Goal: Communication & Community: Answer question/provide support

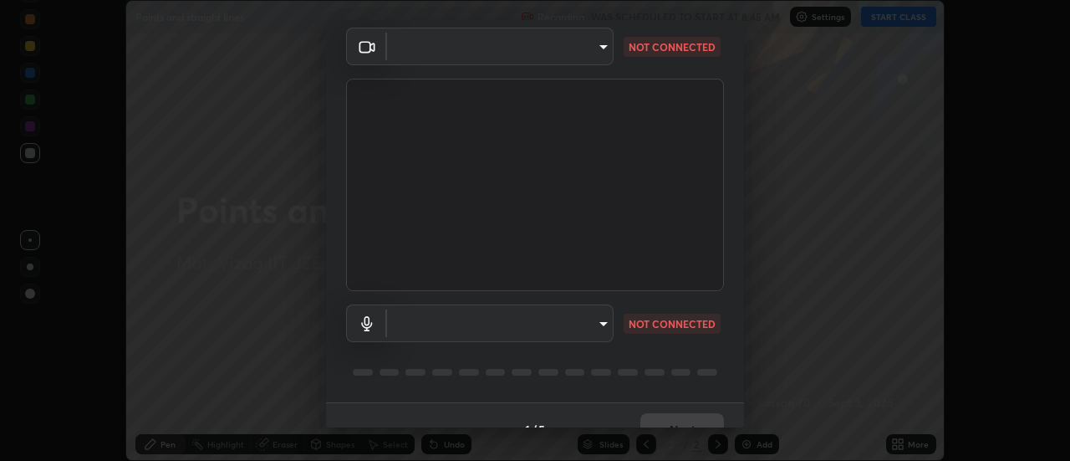
scroll to position [63, 0]
click at [601, 40] on body "Erase all Points and straight lines Recording WAS SCHEDULED TO START AT 8:45 AM…" at bounding box center [535, 230] width 1070 height 461
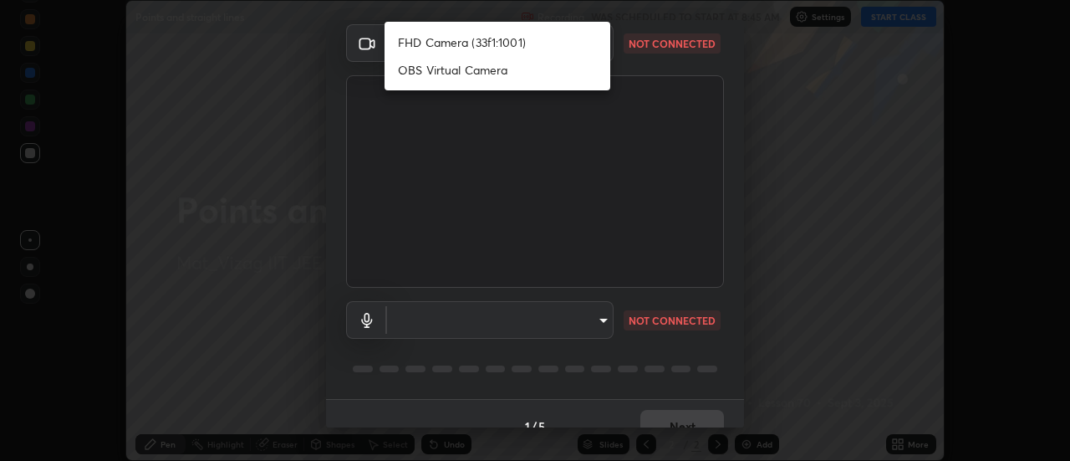
click at [541, 41] on li "FHD Camera (33f1:1001)" at bounding box center [497, 42] width 226 height 28
type input "c723edfc0cc56704e88ead927ce6bfe7304fb7a416d3890ce46841604a221c01"
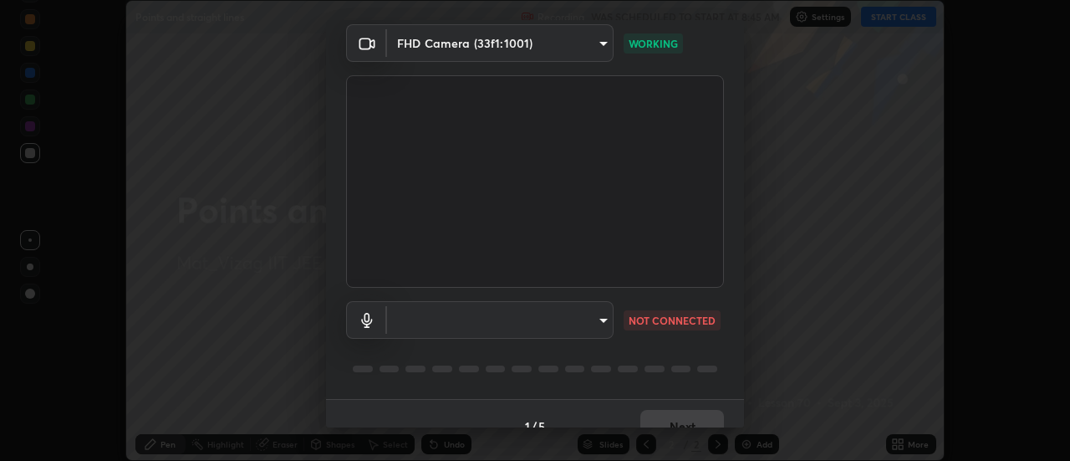
click at [598, 318] on body "Erase all Points and straight lines Recording WAS SCHEDULED TO START AT 8:45 AM…" at bounding box center [535, 230] width 1070 height 461
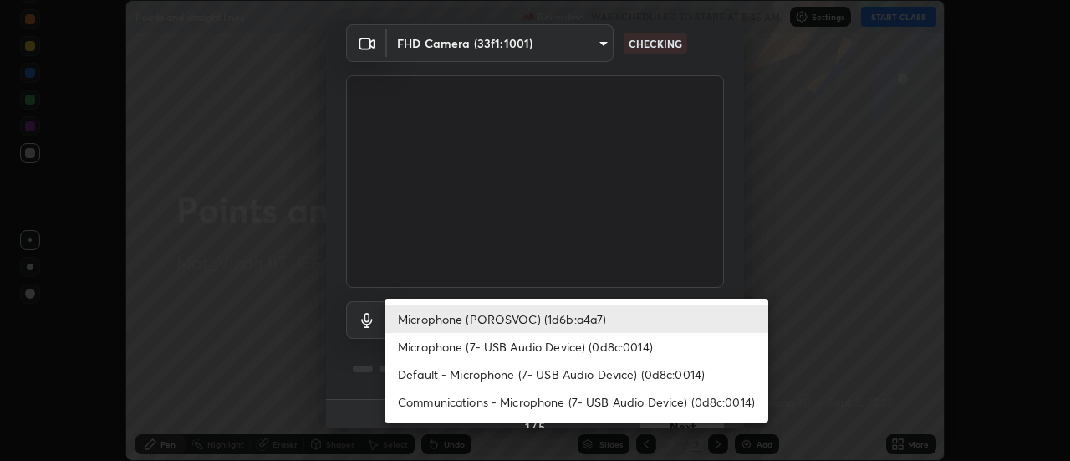
click at [639, 404] on li "Communications - Microphone (7- USB Audio Device) (0d8c:0014)" at bounding box center [576, 402] width 384 height 28
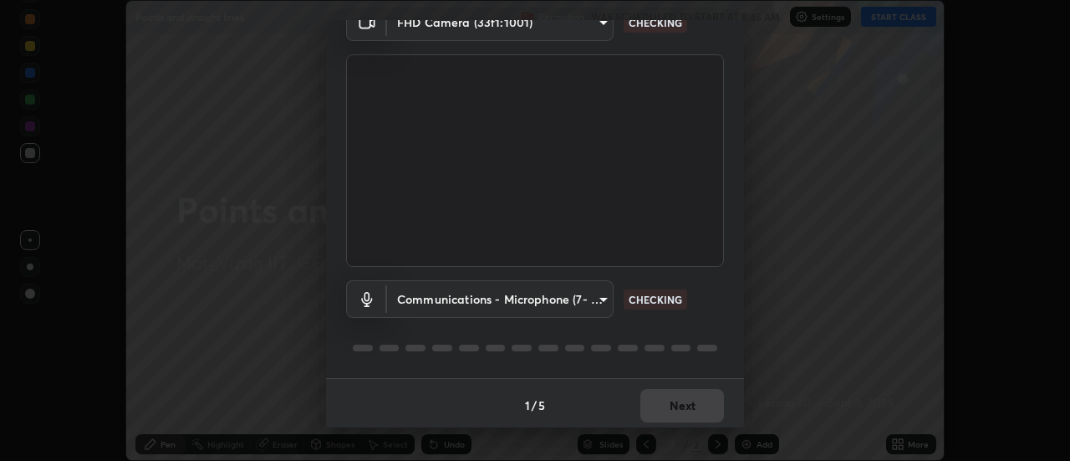
scroll to position [88, 0]
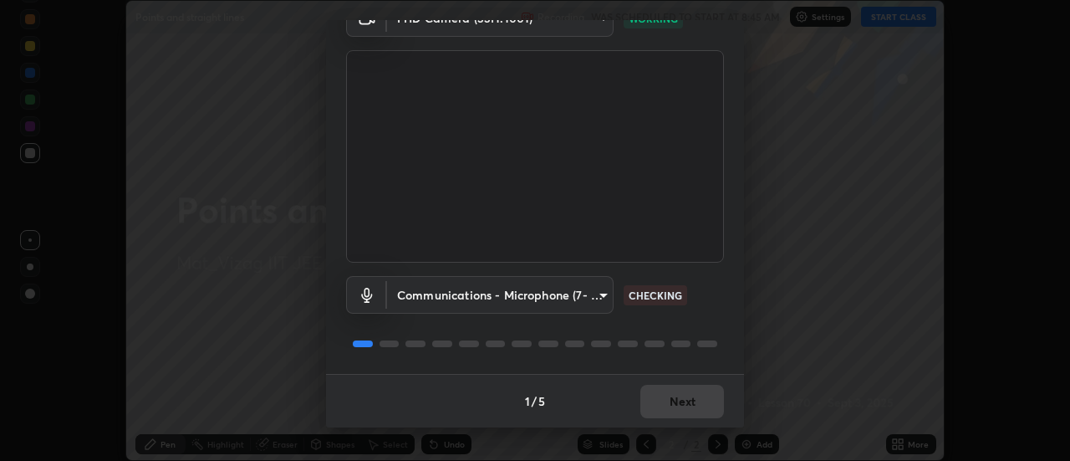
click at [598, 297] on body "Erase all Points and straight lines Recording WAS SCHEDULED TO START AT 8:45 AM…" at bounding box center [535, 230] width 1070 height 461
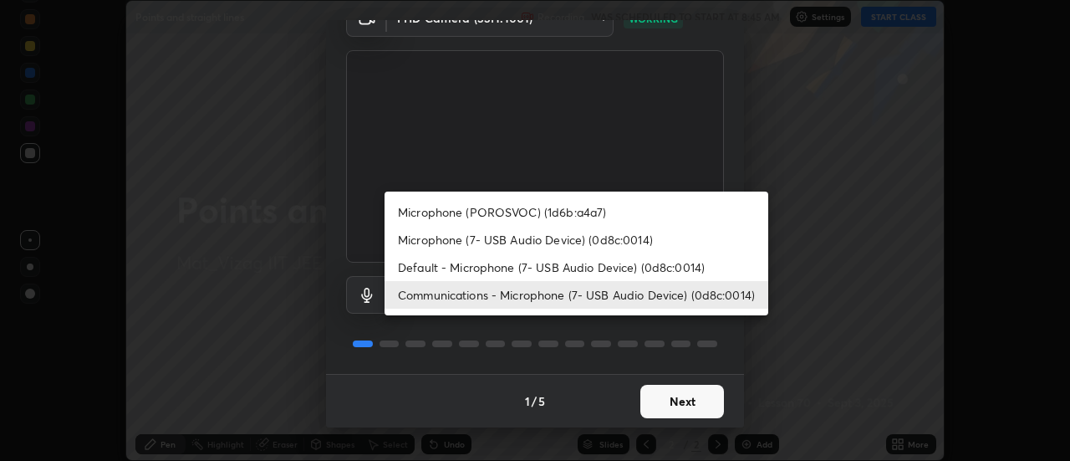
click at [571, 215] on li "Microphone (POROSVOC) (1d6b:a4a7)" at bounding box center [576, 212] width 384 height 28
type input "91a49c231547b01eae12f2a09d530e4e2f9489bd8a6a6f9c7bcab196378ef6e1"
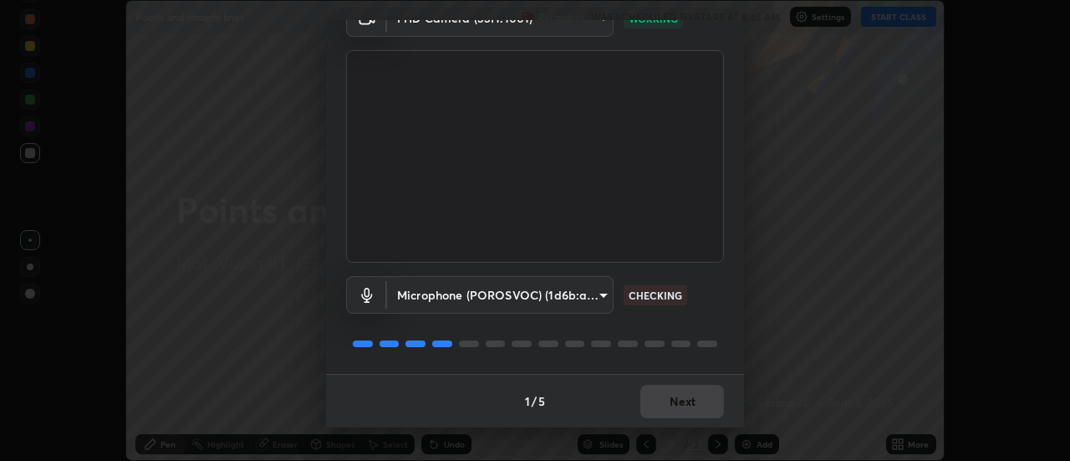
click at [595, 294] on body "Erase all Points and straight lines Recording WAS SCHEDULED TO START AT 8:45 AM…" at bounding box center [535, 230] width 1070 height 461
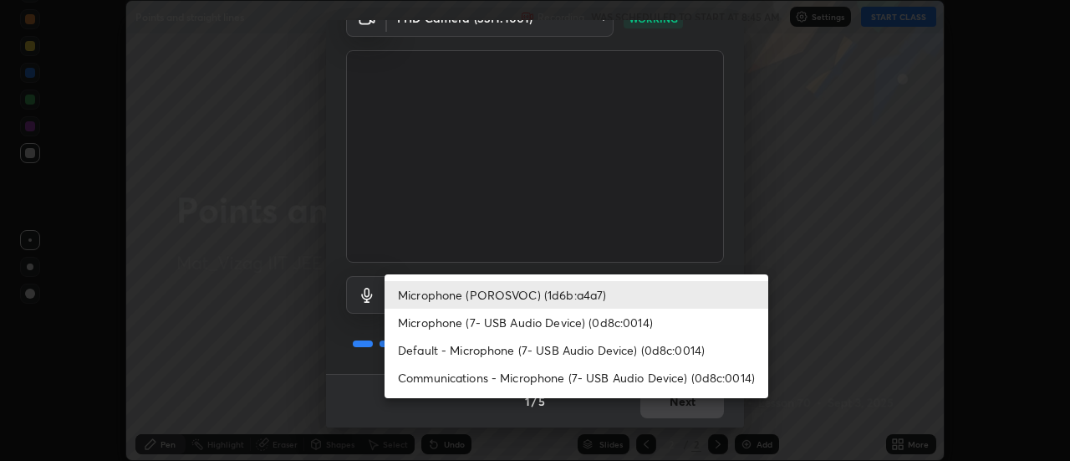
click at [782, 233] on div at bounding box center [535, 230] width 1070 height 461
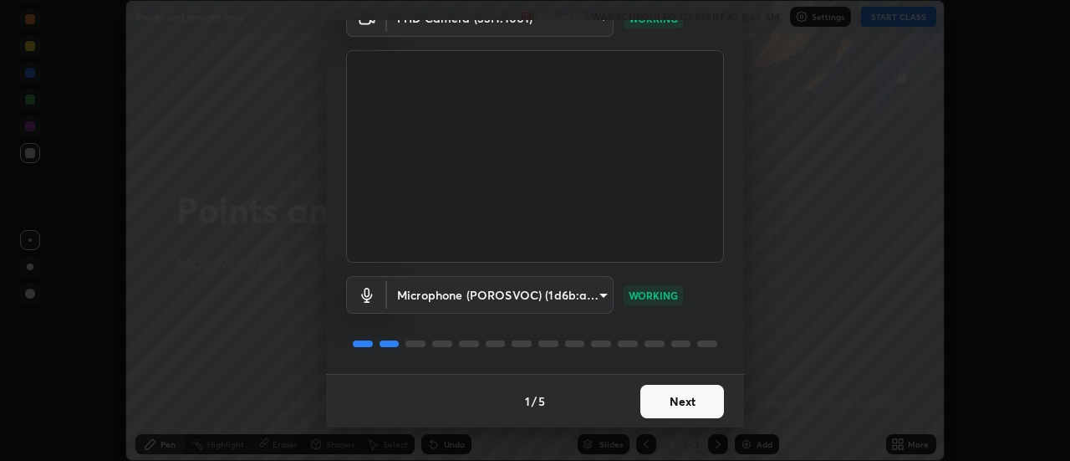
click at [683, 391] on button "Next" at bounding box center [682, 400] width 84 height 33
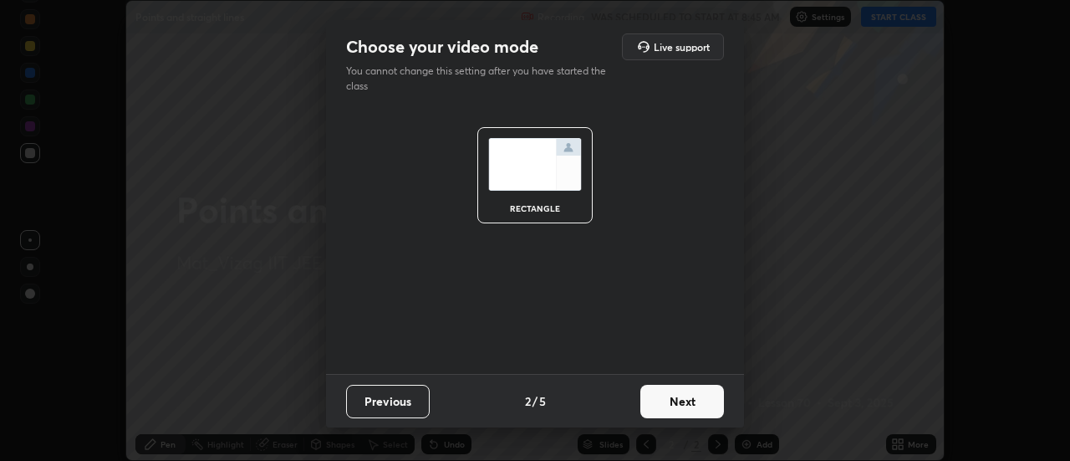
click at [678, 407] on button "Next" at bounding box center [682, 400] width 84 height 33
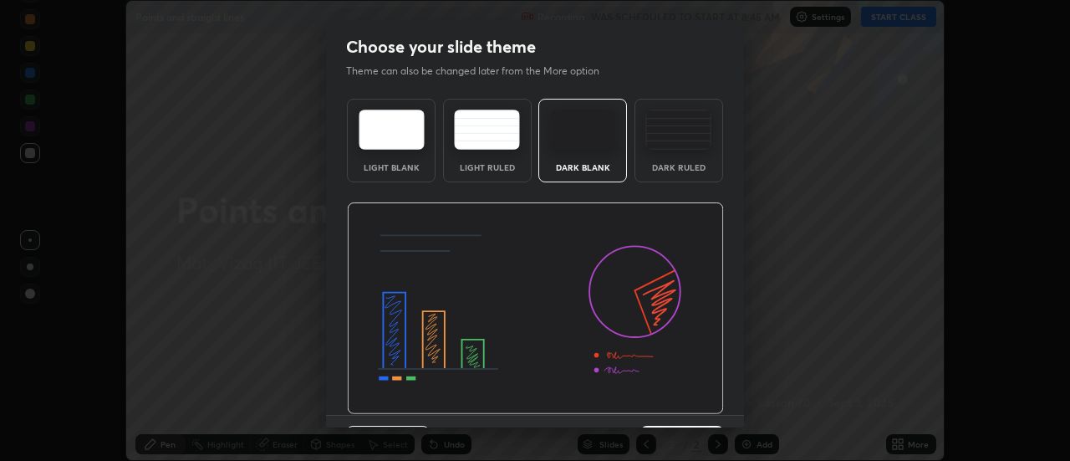
scroll to position [41, 0]
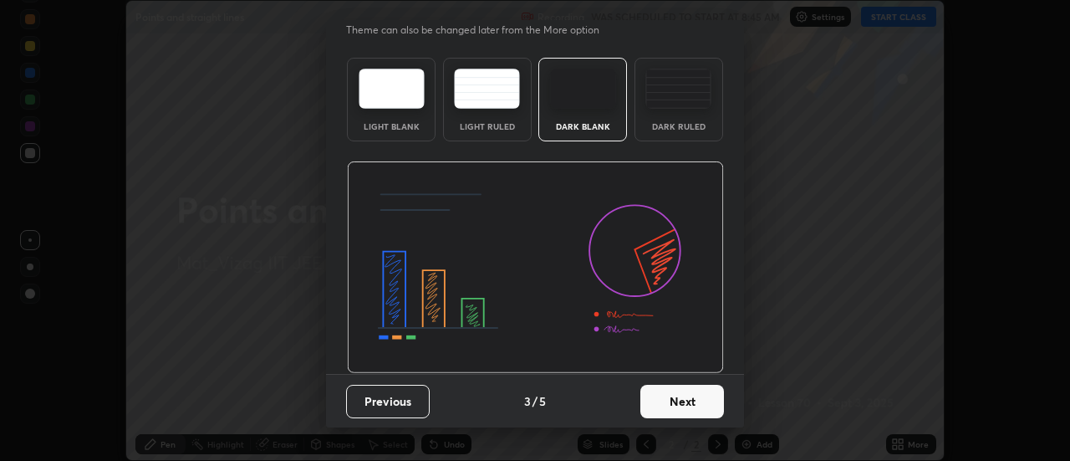
click at [680, 404] on button "Next" at bounding box center [682, 400] width 84 height 33
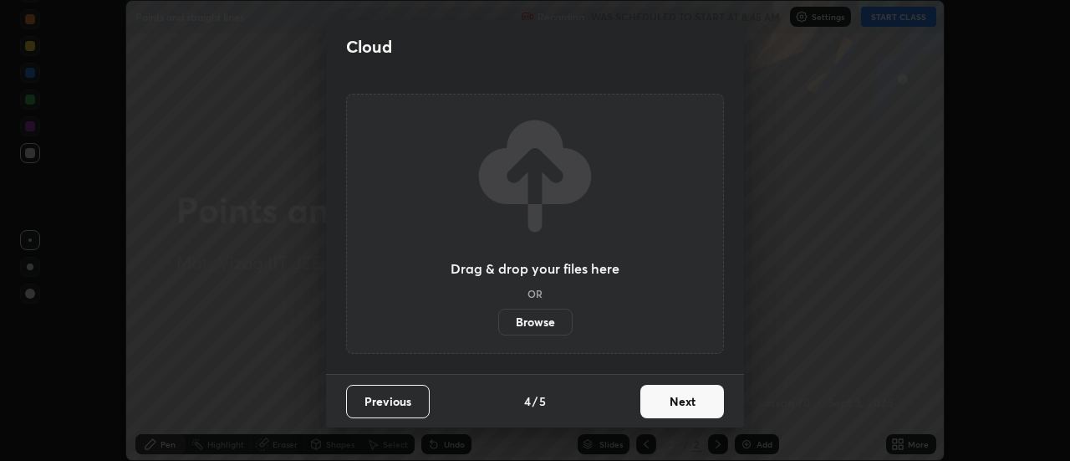
click at [678, 406] on button "Next" at bounding box center [682, 400] width 84 height 33
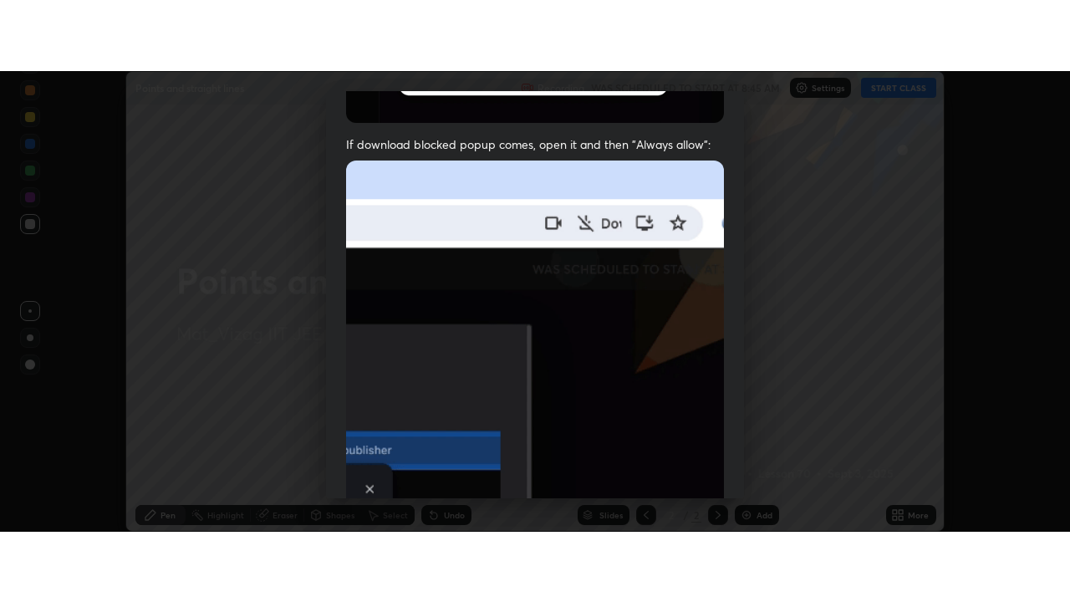
scroll to position [429, 0]
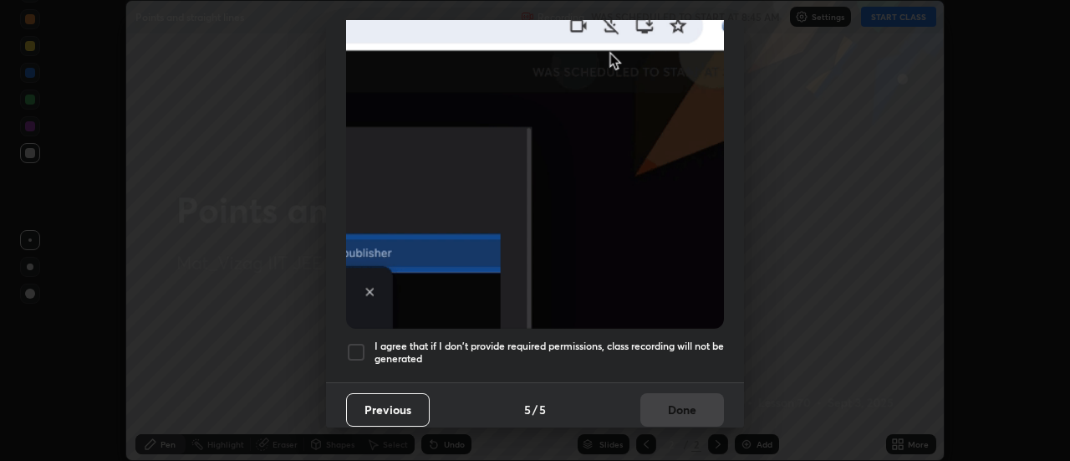
click at [352, 352] on div at bounding box center [356, 352] width 20 height 20
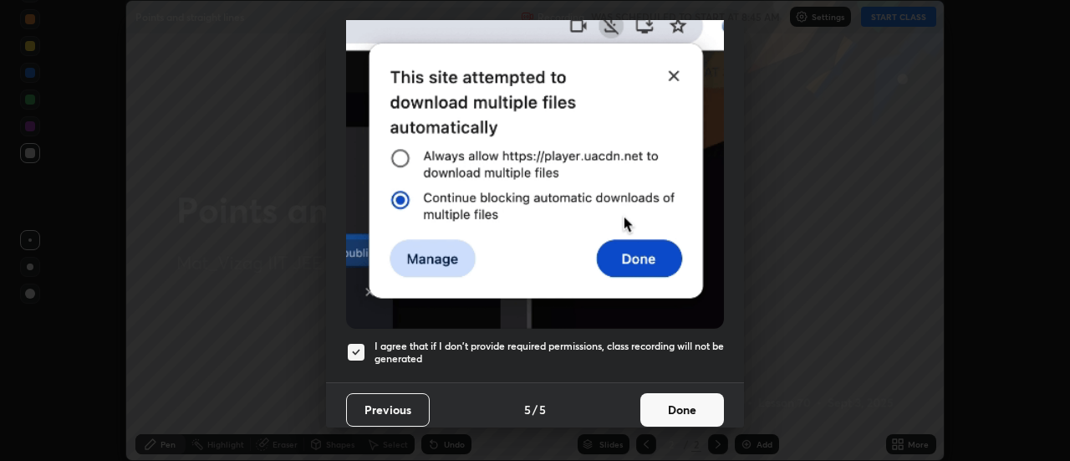
click at [675, 404] on button "Done" at bounding box center [682, 409] width 84 height 33
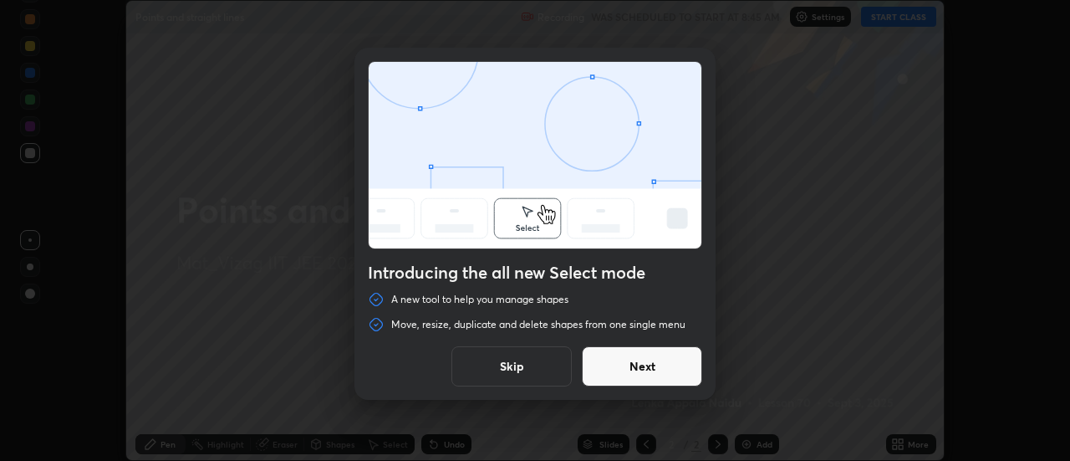
click at [655, 374] on button "Next" at bounding box center [642, 366] width 120 height 40
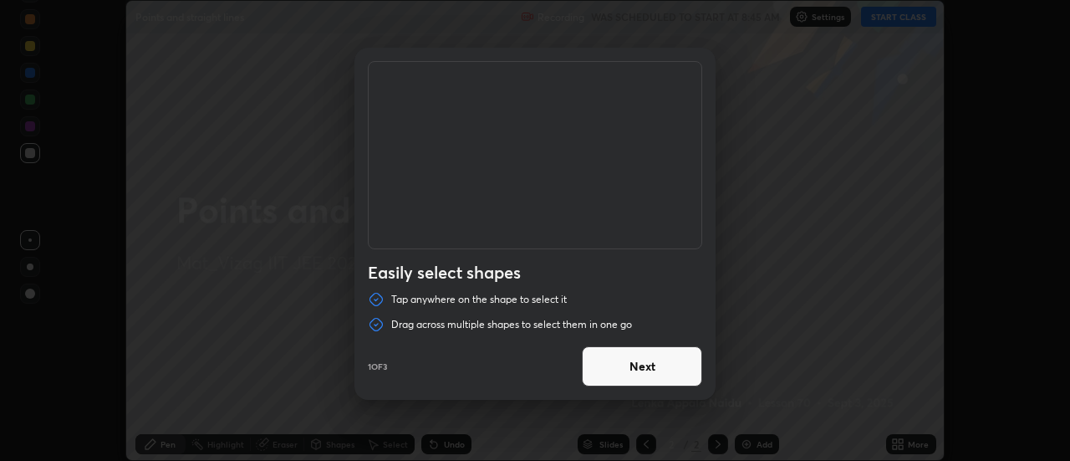
click at [650, 364] on button "Next" at bounding box center [642, 366] width 120 height 40
click at [648, 368] on button "Next" at bounding box center [642, 366] width 120 height 40
click at [645, 367] on button "Done" at bounding box center [642, 366] width 120 height 40
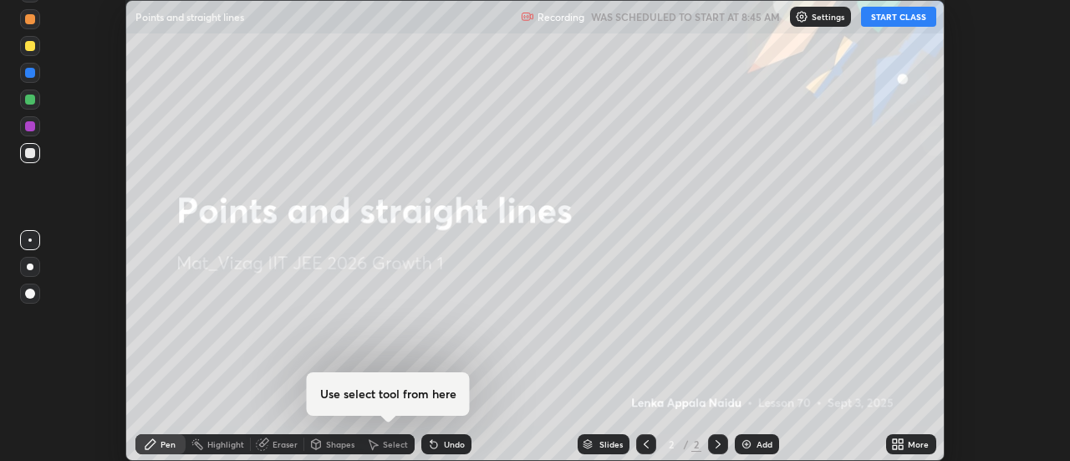
click at [899, 447] on icon at bounding box center [901, 447] width 4 height 4
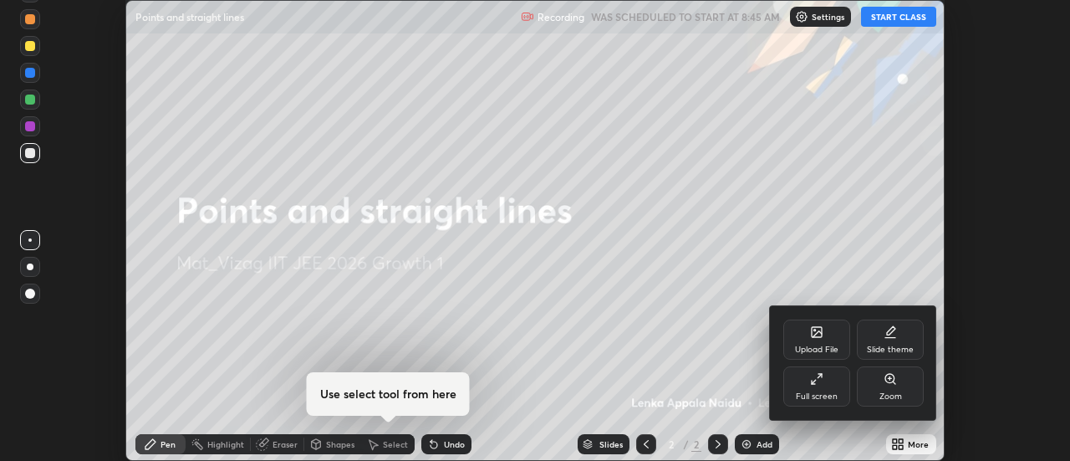
click at [818, 385] on div "Full screen" at bounding box center [816, 386] width 67 height 40
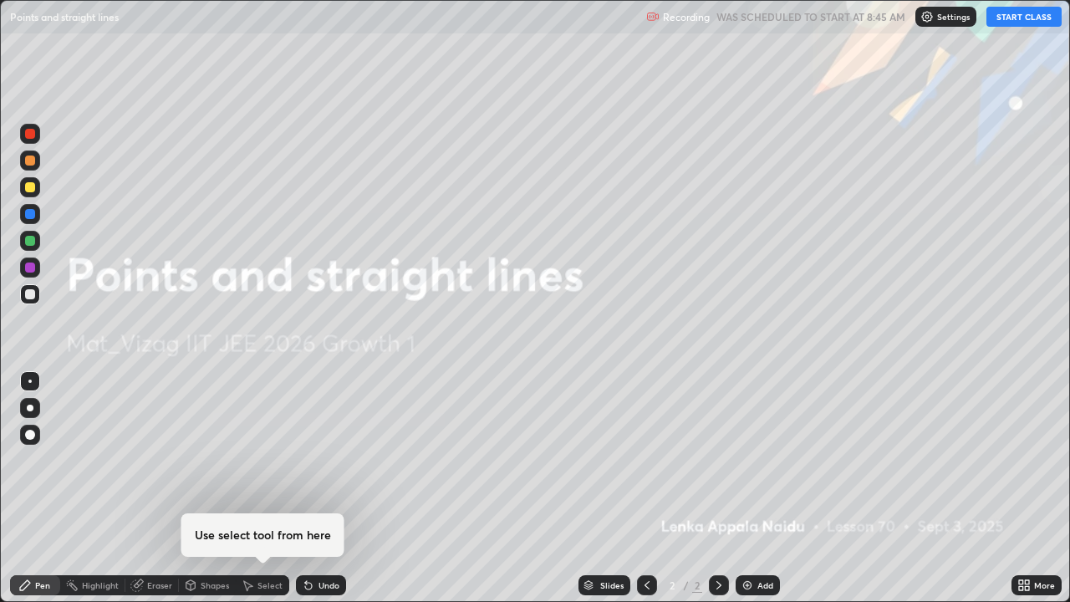
scroll to position [602, 1070]
click at [741, 460] on img at bounding box center [747, 584] width 13 height 13
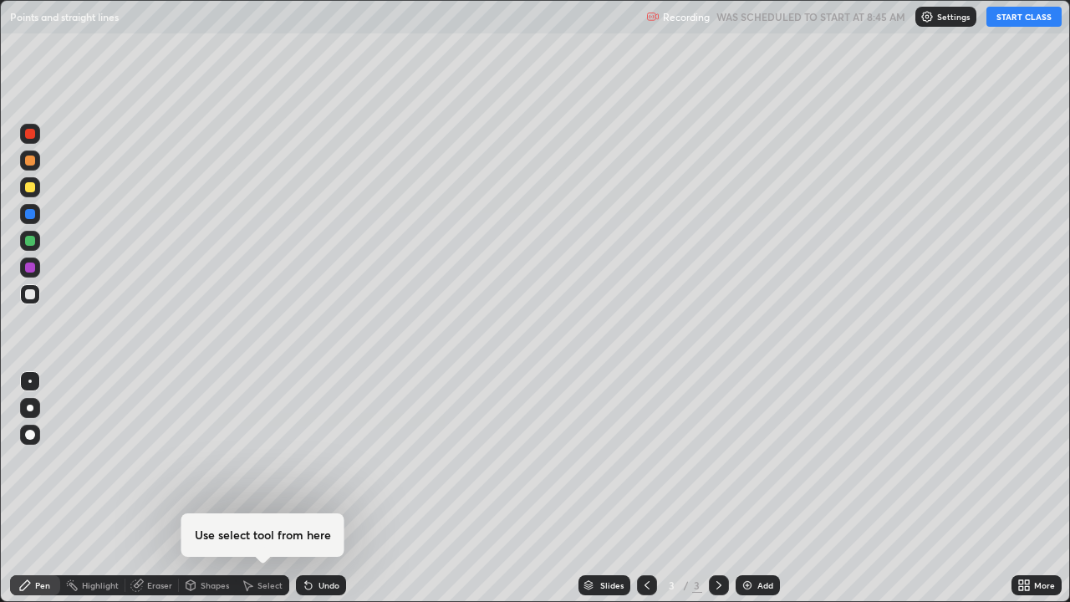
click at [999, 19] on button "START CLASS" at bounding box center [1023, 17] width 75 height 20
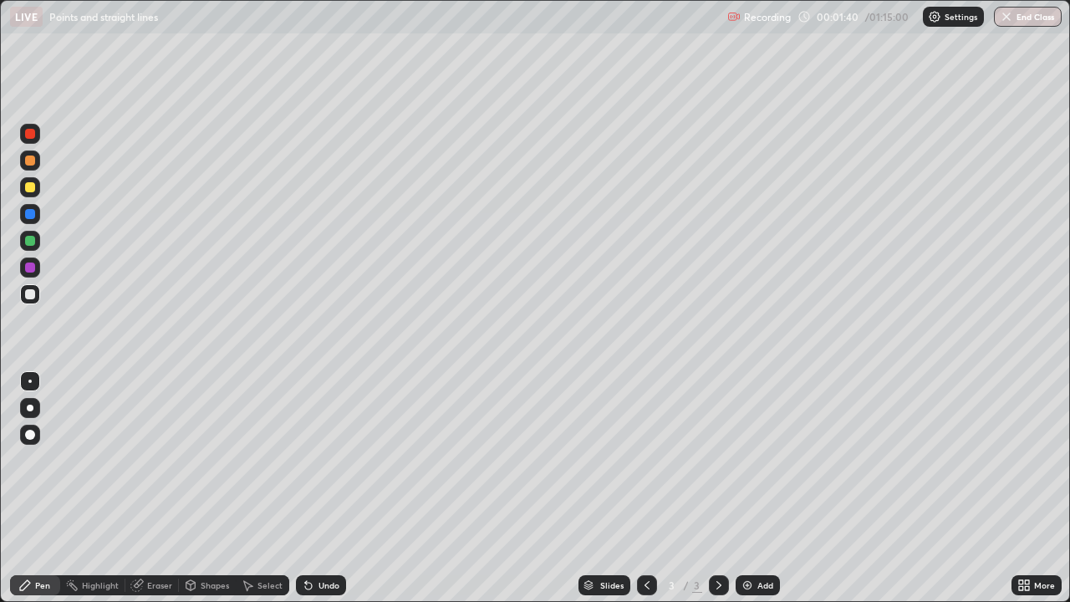
click at [158, 460] on div "Eraser" at bounding box center [159, 585] width 25 height 8
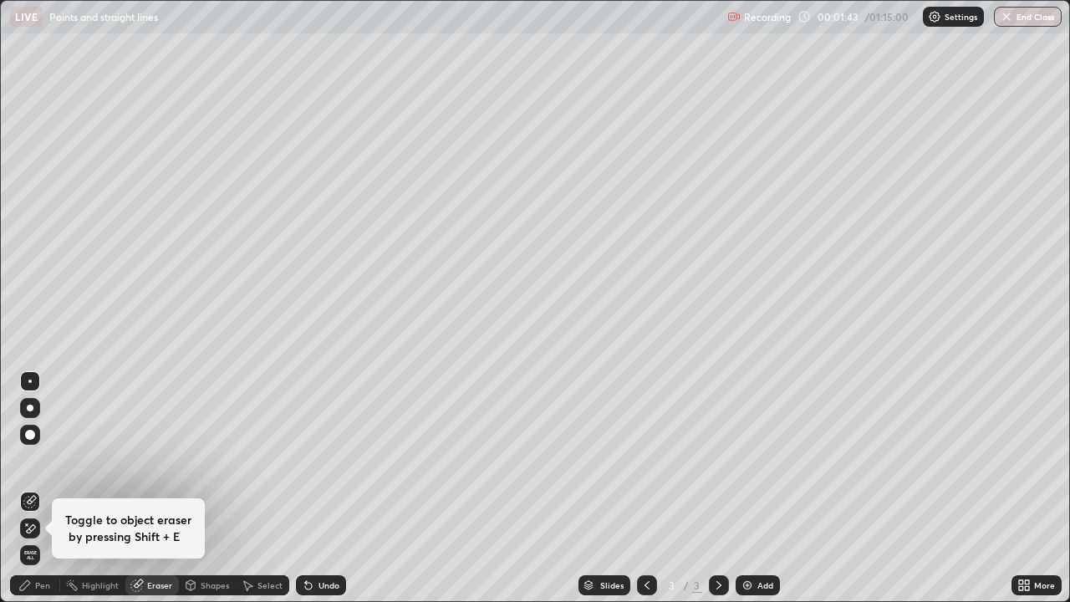
click at [41, 460] on div "Pen" at bounding box center [42, 585] width 15 height 8
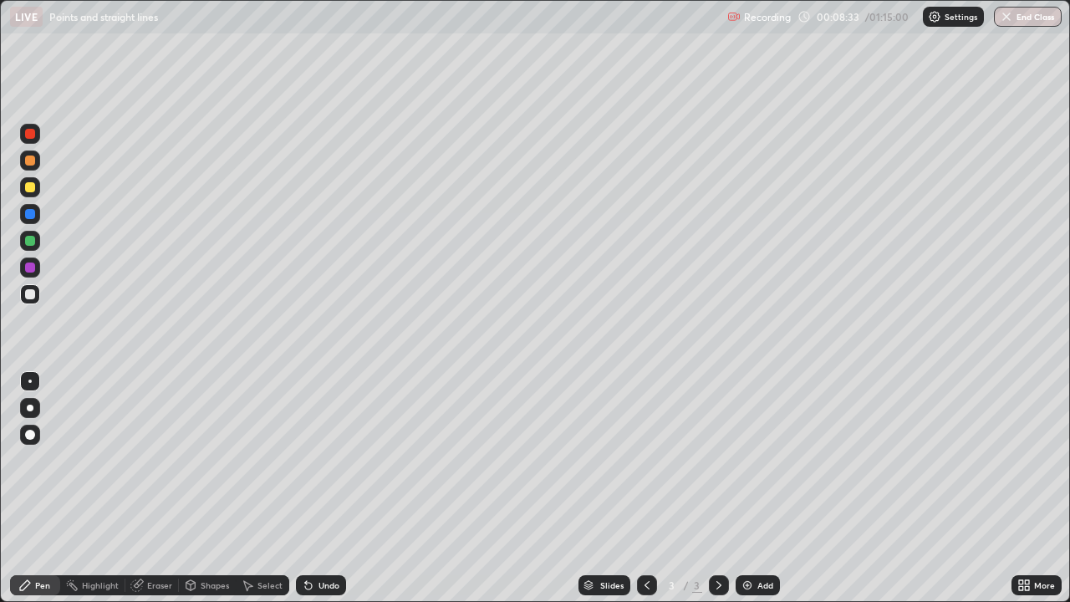
click at [746, 460] on img at bounding box center [747, 584] width 13 height 13
click at [644, 460] on icon at bounding box center [646, 584] width 13 height 13
click at [717, 460] on icon at bounding box center [718, 584] width 13 height 13
click at [644, 460] on icon at bounding box center [646, 585] width 5 height 8
click at [719, 460] on icon at bounding box center [718, 584] width 13 height 13
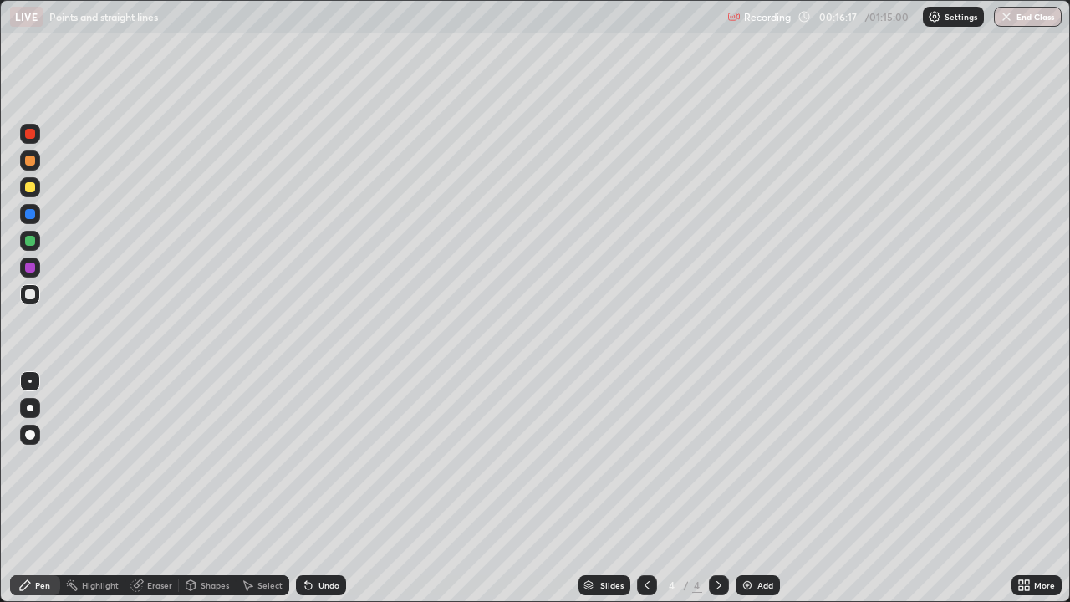
click at [745, 460] on img at bounding box center [747, 584] width 13 height 13
click at [744, 460] on img at bounding box center [747, 584] width 13 height 13
click at [148, 460] on div "Eraser" at bounding box center [159, 585] width 25 height 8
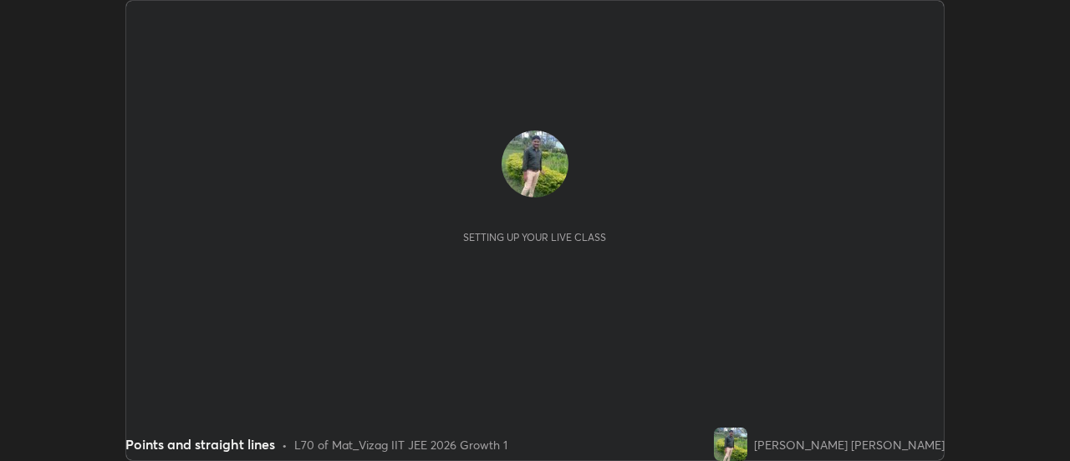
scroll to position [461, 1070]
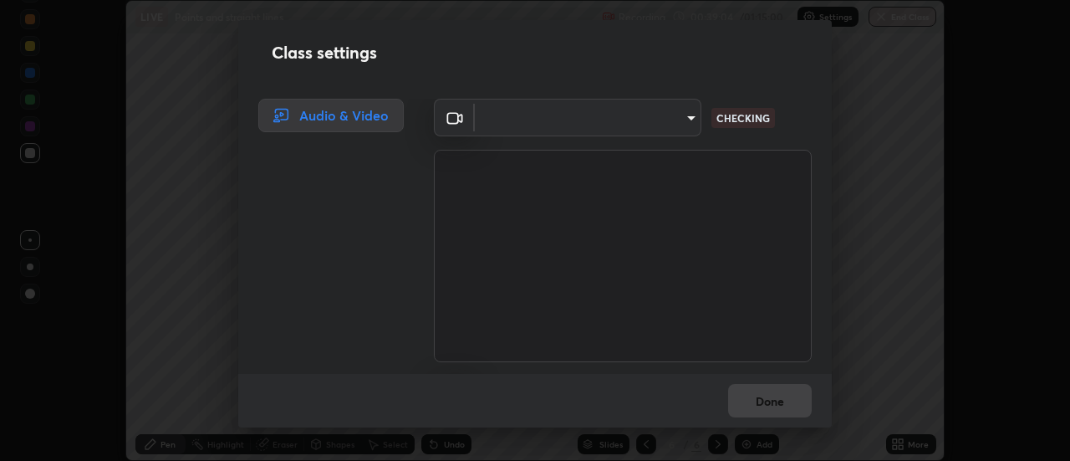
type input "c723edfc0cc56704e88ead927ce6bfe7304fb7a416d3890ce46841604a221c01"
type input "91a49c231547b01eae12f2a09d530e4e2f9489bd8a6a6f9c7bcab196378ef6e1"
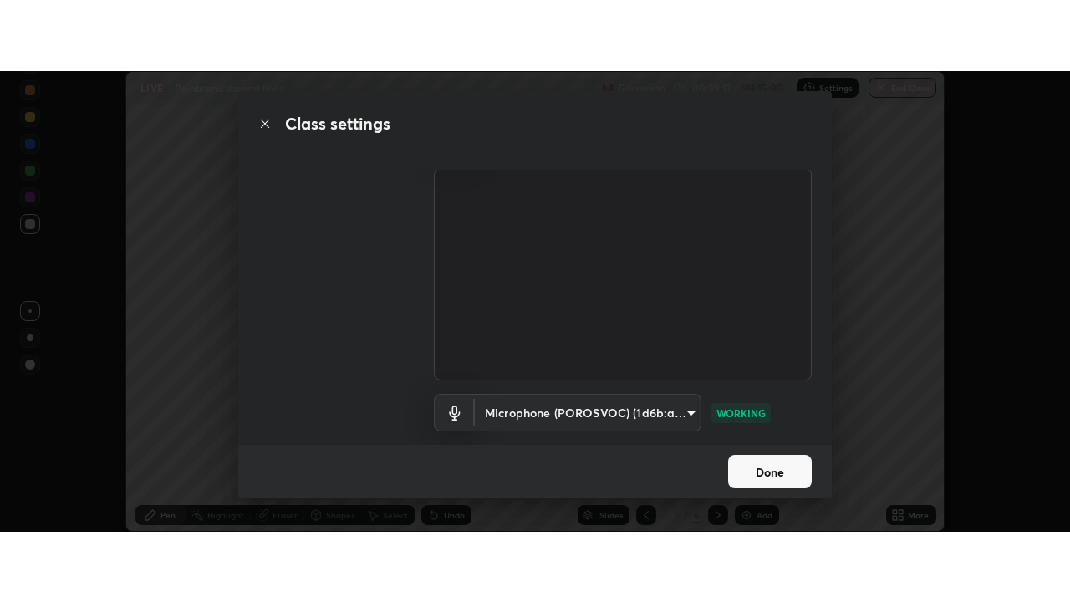
scroll to position [104, 0]
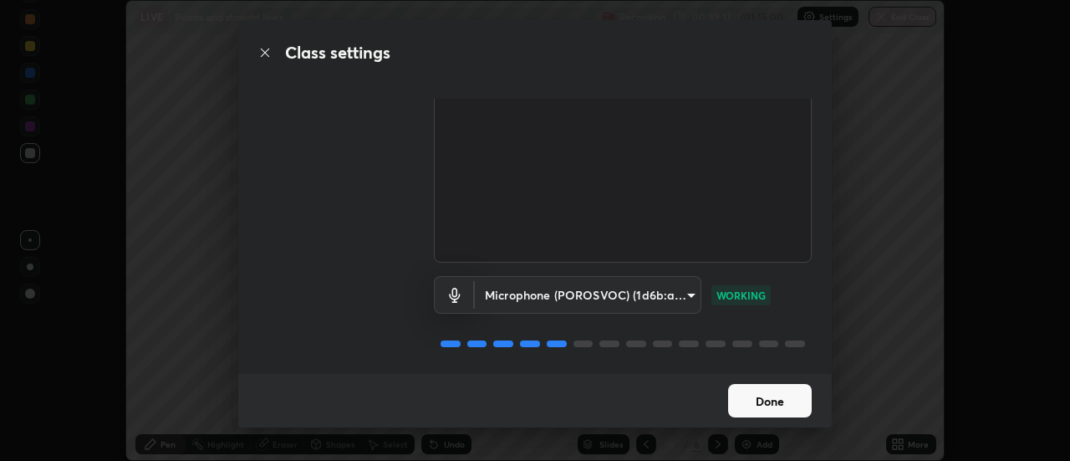
click at [763, 397] on button "Done" at bounding box center [770, 400] width 84 height 33
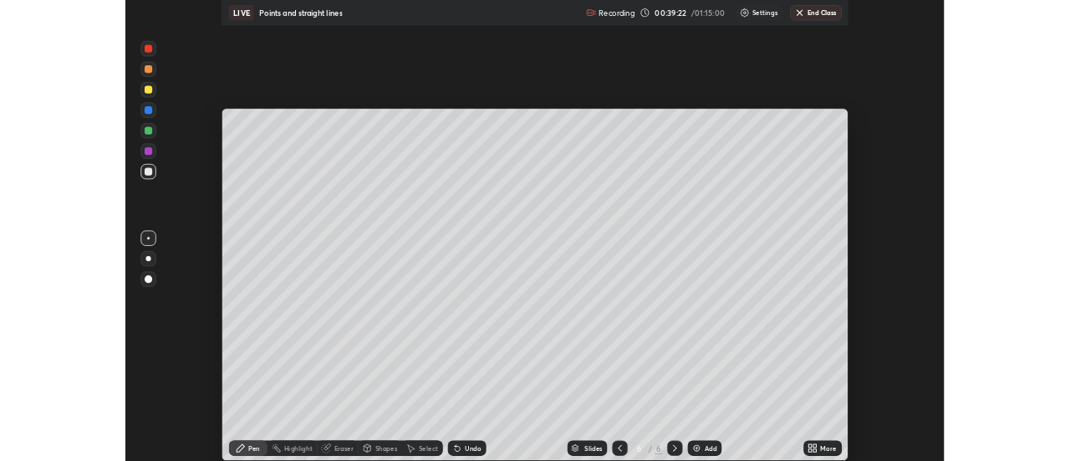
scroll to position [602, 1070]
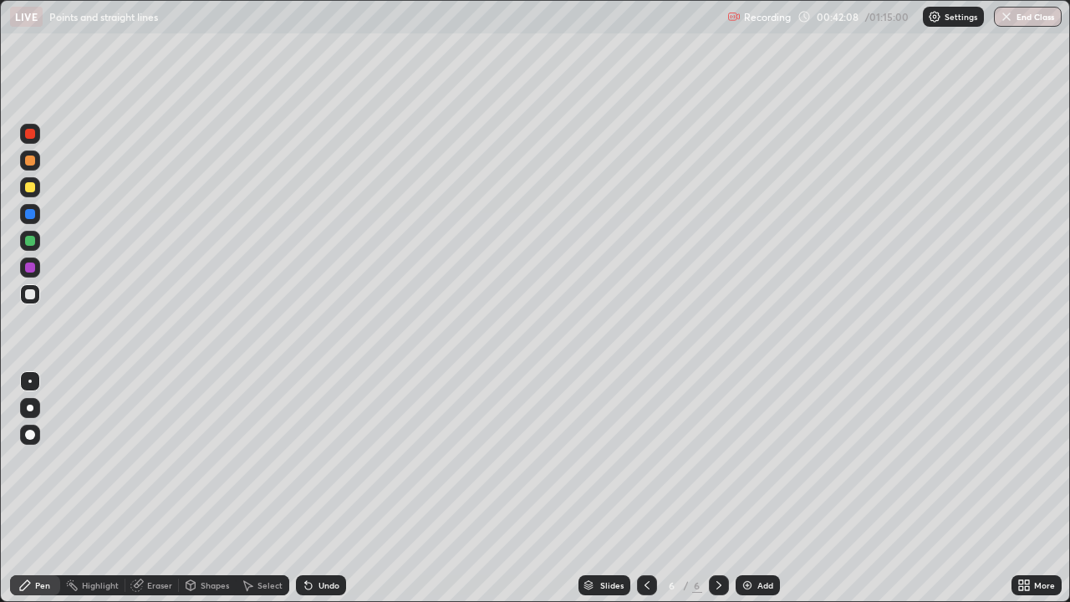
click at [162, 460] on div "Eraser" at bounding box center [151, 585] width 53 height 20
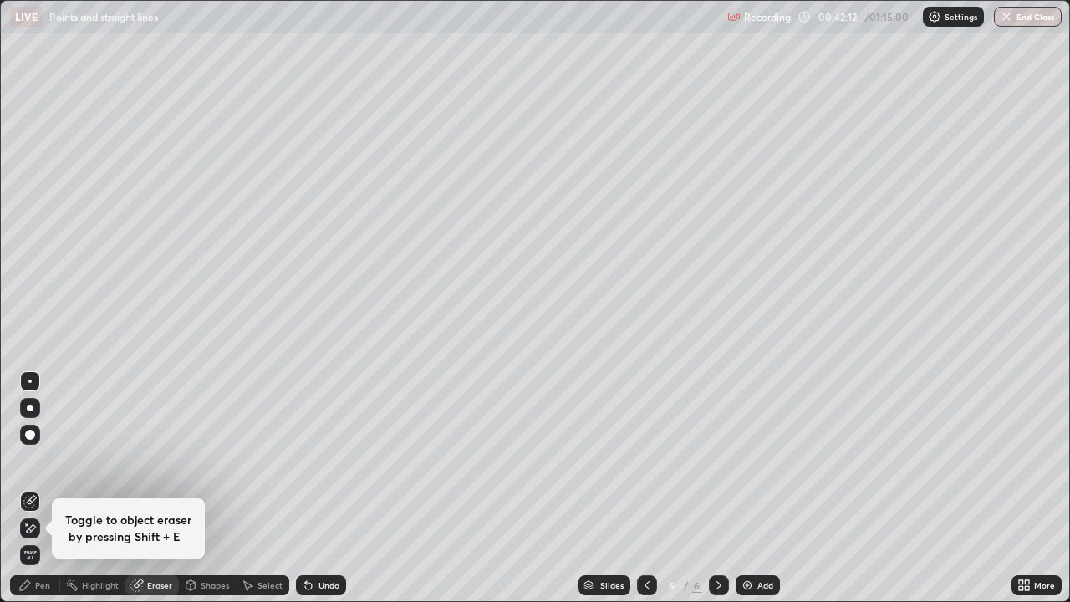
click at [44, 460] on div "Pen" at bounding box center [42, 585] width 15 height 8
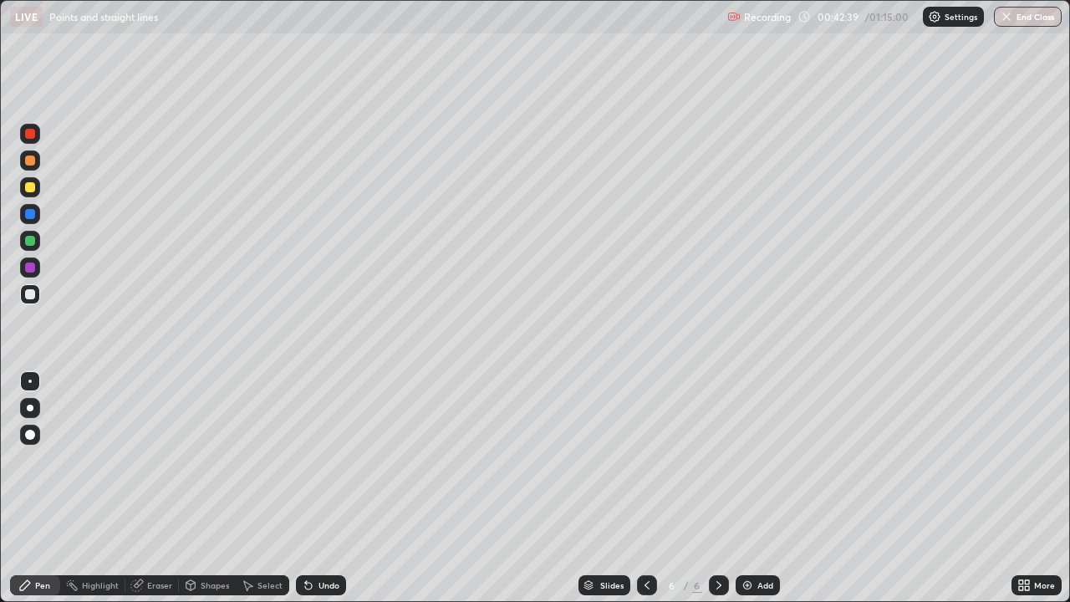
click at [748, 460] on img at bounding box center [747, 584] width 13 height 13
click at [645, 460] on icon at bounding box center [646, 584] width 13 height 13
click at [717, 460] on icon at bounding box center [718, 584] width 13 height 13
click at [646, 460] on div at bounding box center [647, 585] width 20 height 20
click at [717, 460] on icon at bounding box center [718, 585] width 5 height 8
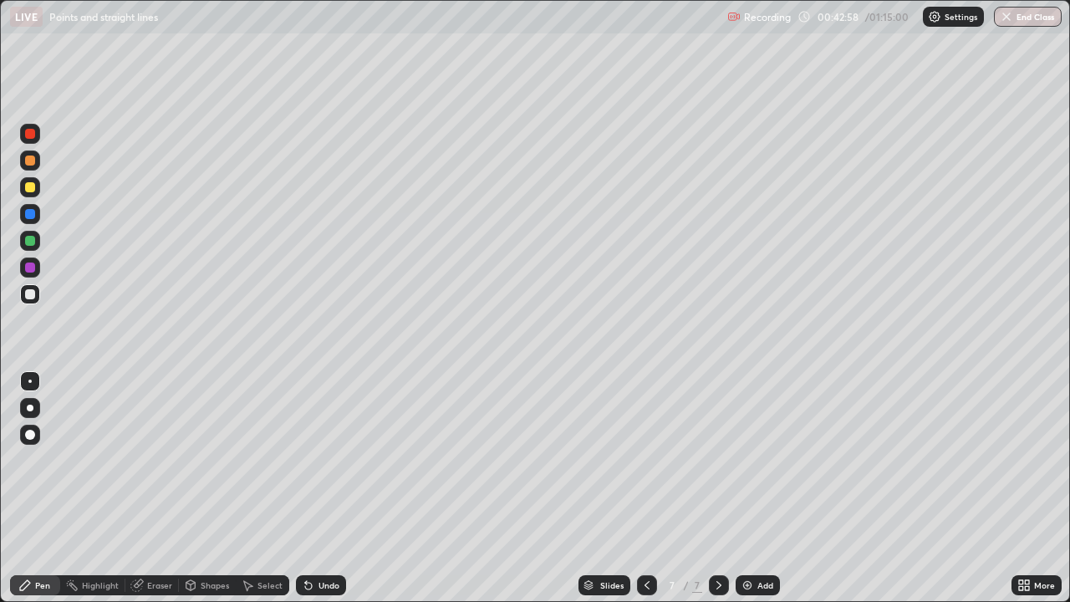
click at [645, 460] on icon at bounding box center [646, 584] width 13 height 13
click at [717, 460] on icon at bounding box center [718, 584] width 13 height 13
click at [646, 460] on icon at bounding box center [646, 585] width 5 height 8
click at [716, 460] on icon at bounding box center [718, 584] width 13 height 13
click at [641, 460] on icon at bounding box center [646, 584] width 13 height 13
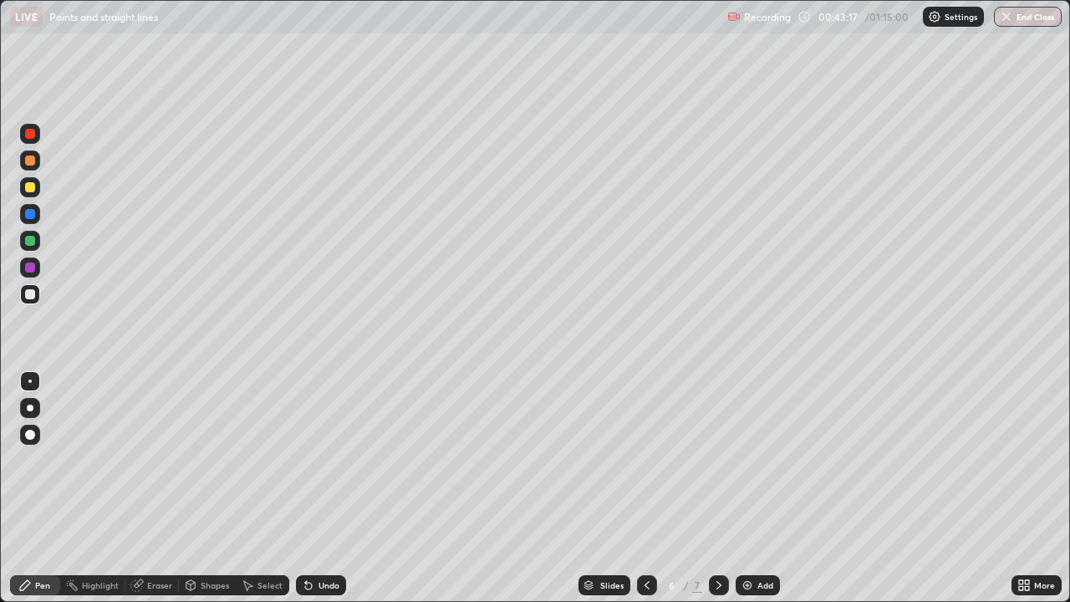
click at [716, 460] on icon at bounding box center [718, 584] width 13 height 13
click at [645, 460] on icon at bounding box center [646, 584] width 13 height 13
click at [719, 460] on icon at bounding box center [718, 584] width 13 height 13
click at [638, 460] on div at bounding box center [647, 585] width 20 height 20
click at [716, 460] on icon at bounding box center [718, 584] width 13 height 13
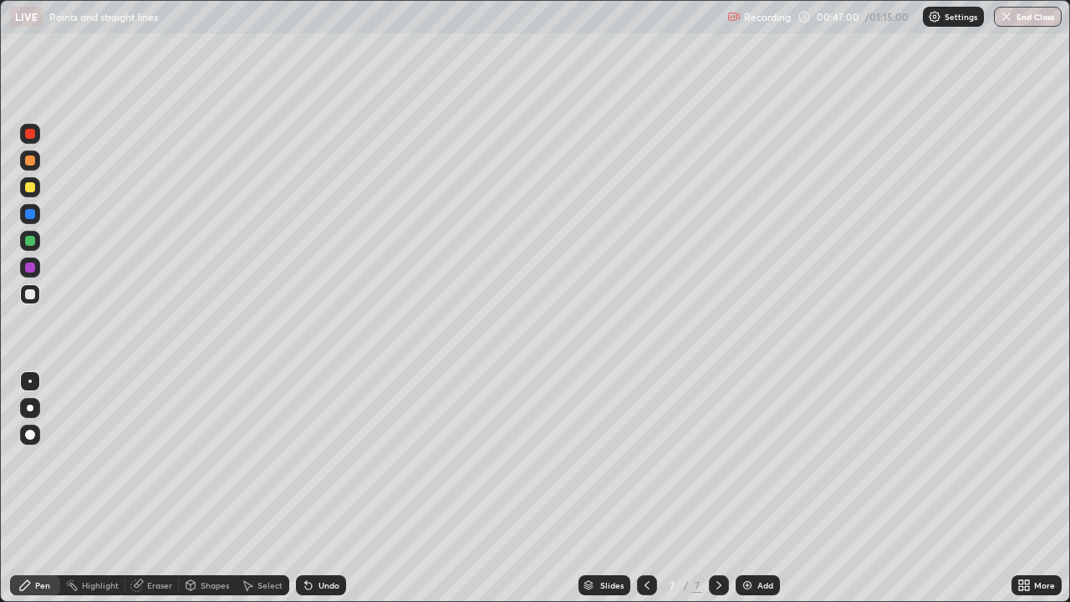
click at [644, 460] on div at bounding box center [647, 585] width 20 height 20
click at [719, 460] on div at bounding box center [719, 585] width 20 height 20
click at [644, 460] on icon at bounding box center [646, 584] width 13 height 13
click at [717, 460] on icon at bounding box center [718, 584] width 13 height 13
click at [645, 460] on icon at bounding box center [646, 584] width 13 height 13
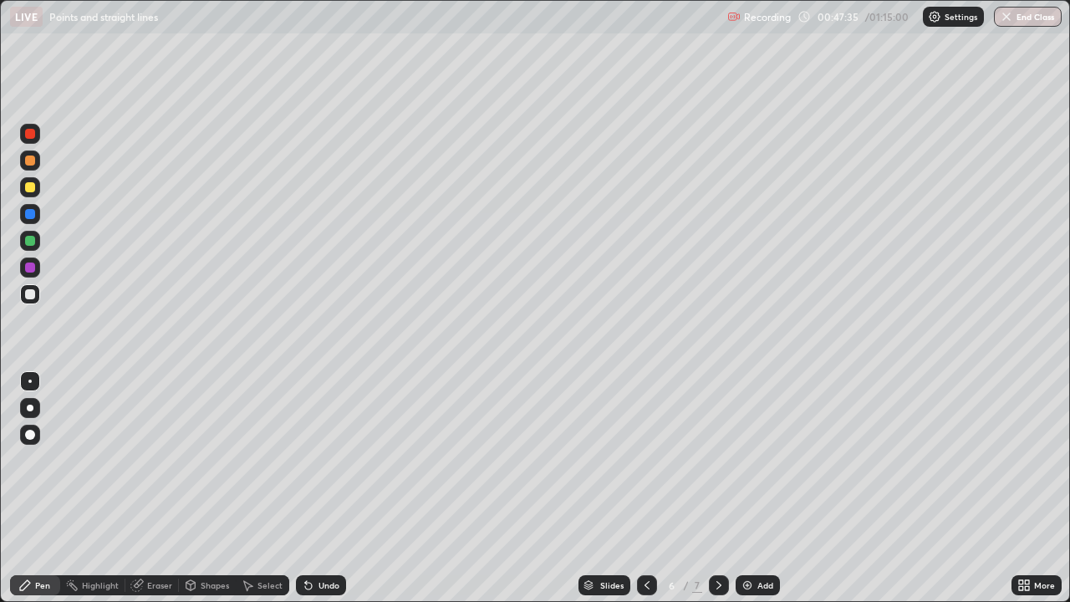
click at [715, 460] on icon at bounding box center [718, 584] width 13 height 13
click at [744, 460] on img at bounding box center [747, 584] width 13 height 13
click at [642, 460] on icon at bounding box center [646, 584] width 13 height 13
click at [718, 460] on icon at bounding box center [718, 585] width 5 height 8
click at [645, 460] on icon at bounding box center [646, 584] width 13 height 13
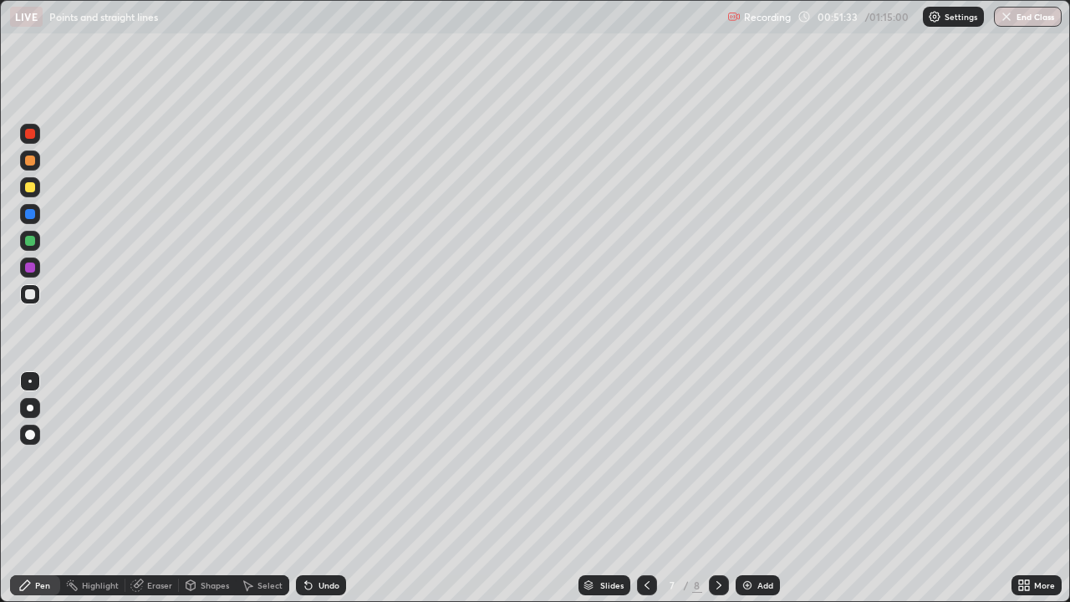
click at [715, 460] on icon at bounding box center [718, 584] width 13 height 13
click at [646, 460] on icon at bounding box center [646, 585] width 5 height 8
click at [717, 460] on icon at bounding box center [718, 584] width 13 height 13
click at [646, 460] on icon at bounding box center [646, 584] width 13 height 13
click at [718, 460] on icon at bounding box center [718, 584] width 13 height 13
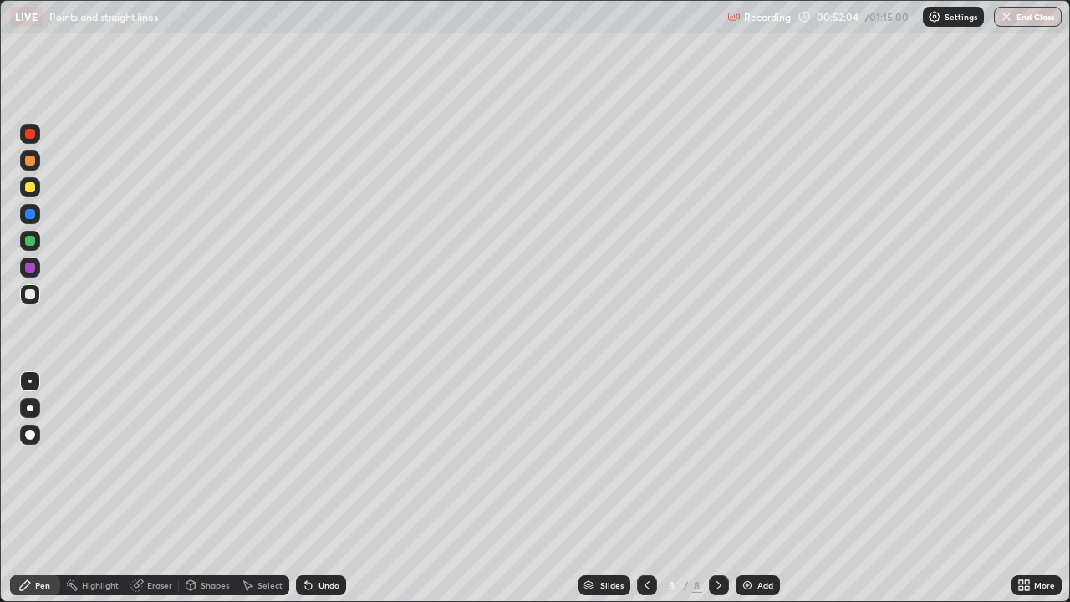
click at [643, 460] on icon at bounding box center [646, 584] width 13 height 13
click at [715, 460] on icon at bounding box center [718, 584] width 13 height 13
click at [163, 460] on div "Eraser" at bounding box center [159, 585] width 25 height 8
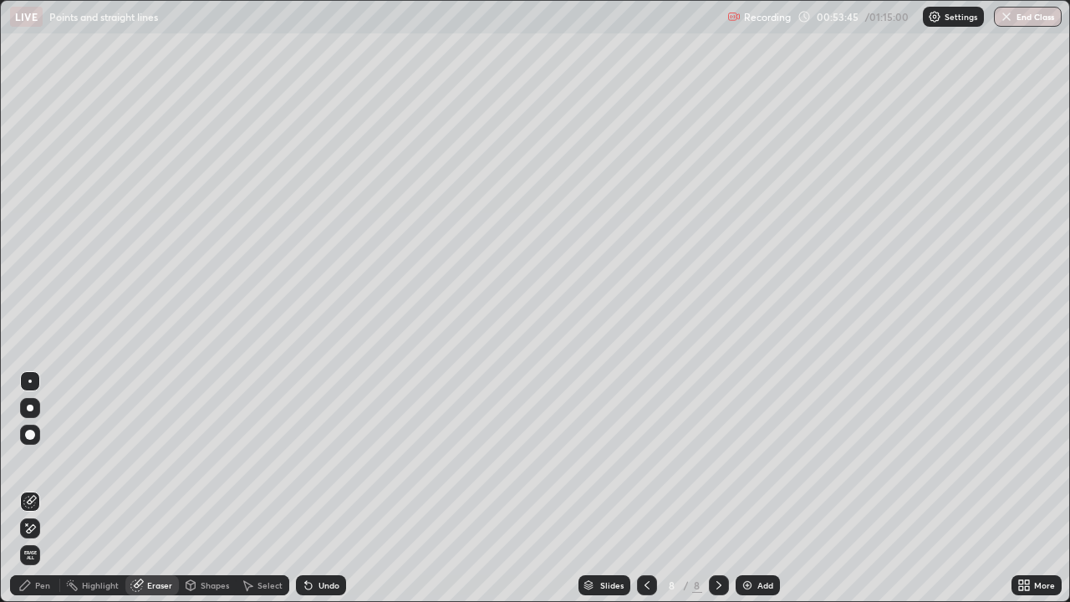
click at [30, 460] on div "Pen" at bounding box center [35, 585] width 50 height 20
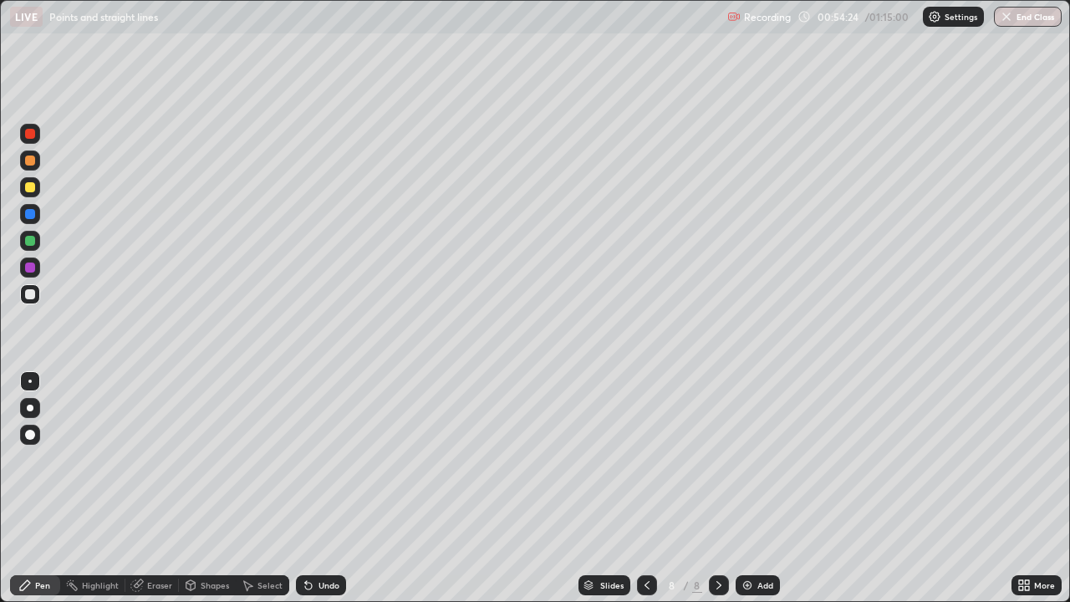
click at [157, 460] on div "Eraser" at bounding box center [159, 585] width 25 height 8
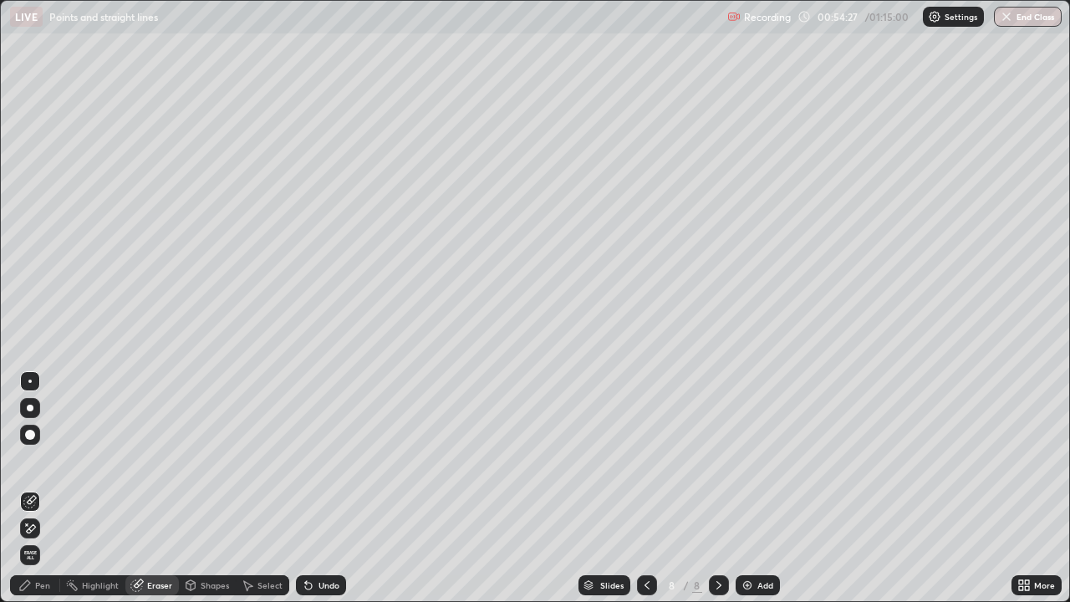
click at [36, 460] on div "Pen" at bounding box center [42, 585] width 15 height 8
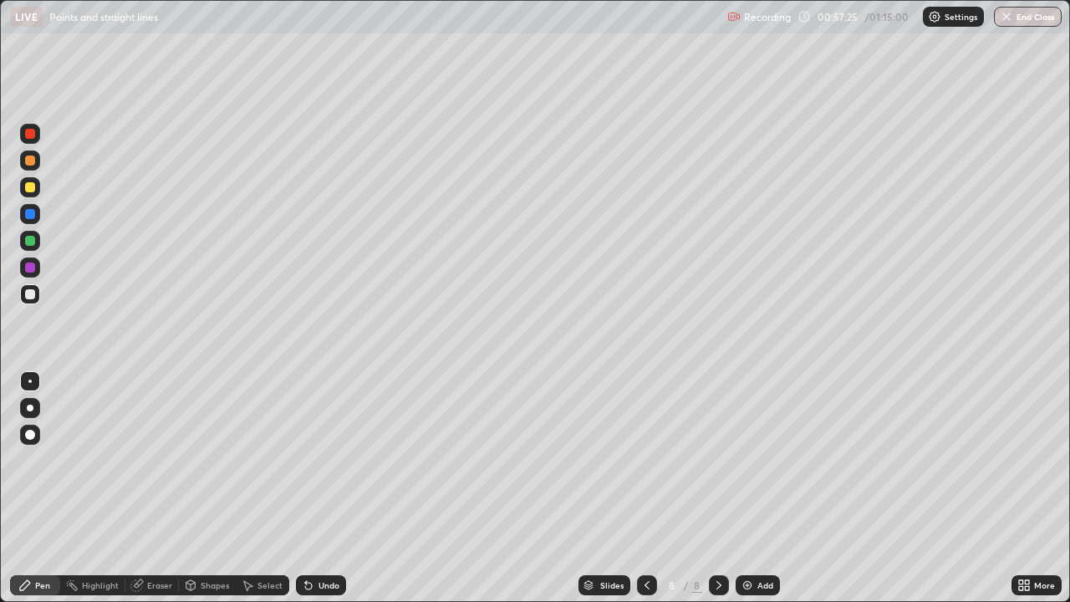
click at [741, 460] on div "Add" at bounding box center [758, 585] width 44 height 20
click at [744, 460] on img at bounding box center [747, 584] width 13 height 13
click at [741, 460] on img at bounding box center [747, 584] width 13 height 13
click at [645, 460] on icon at bounding box center [646, 584] width 13 height 13
click at [715, 460] on icon at bounding box center [718, 584] width 13 height 13
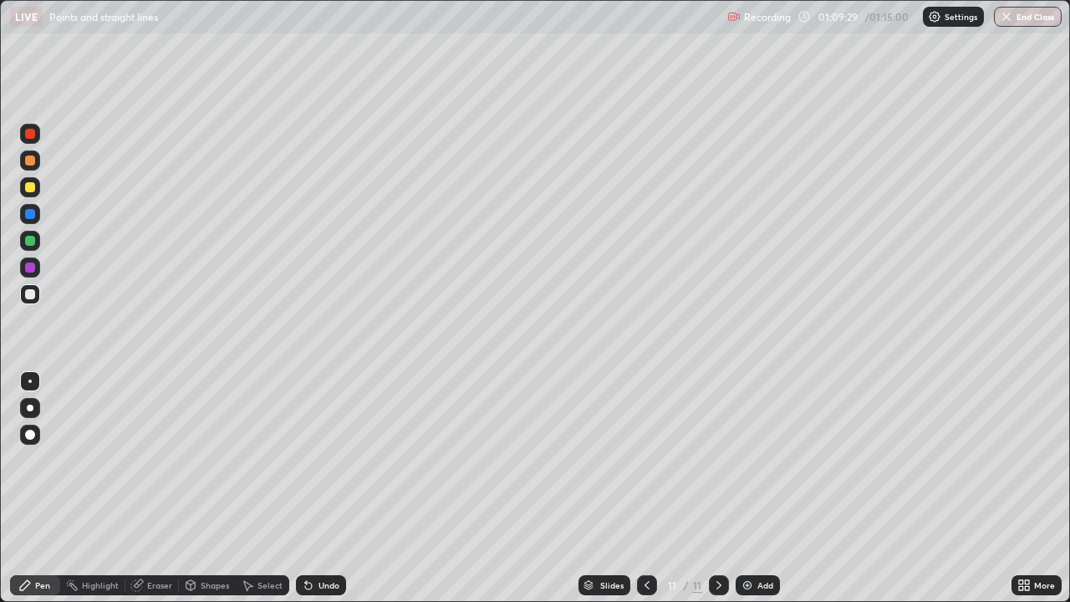
click at [644, 460] on icon at bounding box center [646, 584] width 13 height 13
click at [719, 460] on icon at bounding box center [718, 584] width 13 height 13
click at [644, 460] on icon at bounding box center [646, 584] width 13 height 13
click at [717, 460] on icon at bounding box center [718, 584] width 13 height 13
click at [646, 460] on icon at bounding box center [646, 584] width 13 height 13
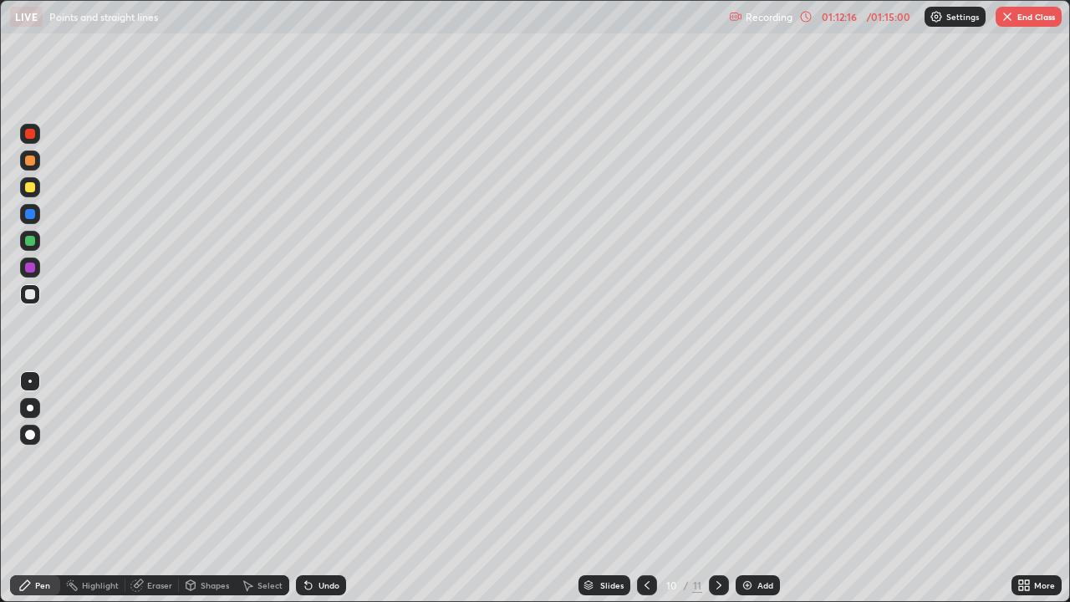
click at [719, 460] on icon at bounding box center [718, 584] width 13 height 13
click at [149, 460] on div "Eraser" at bounding box center [159, 585] width 25 height 8
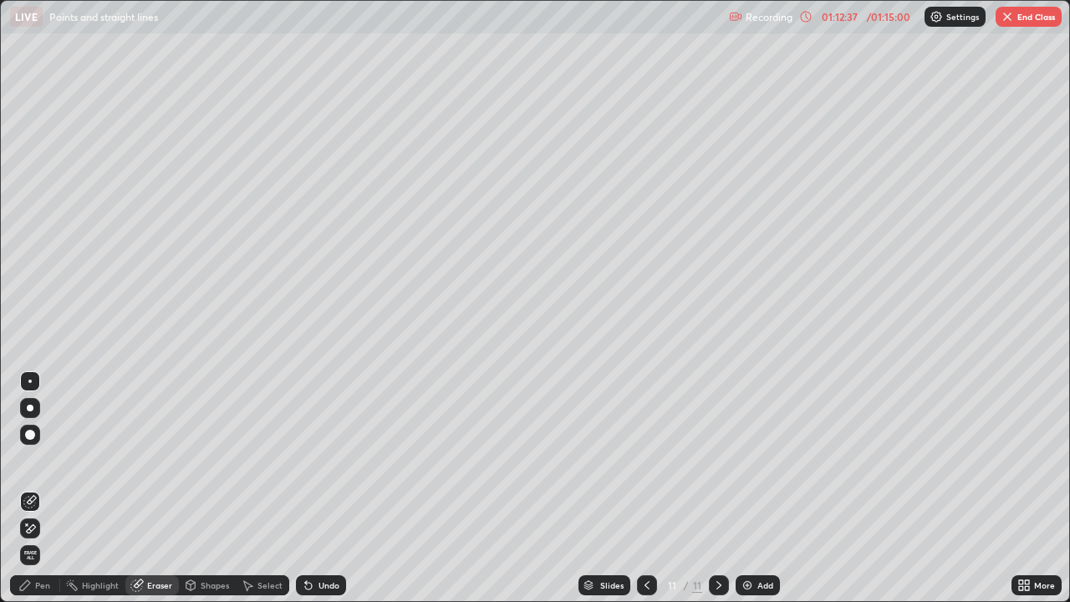
click at [38, 460] on div "Pen" at bounding box center [42, 585] width 15 height 8
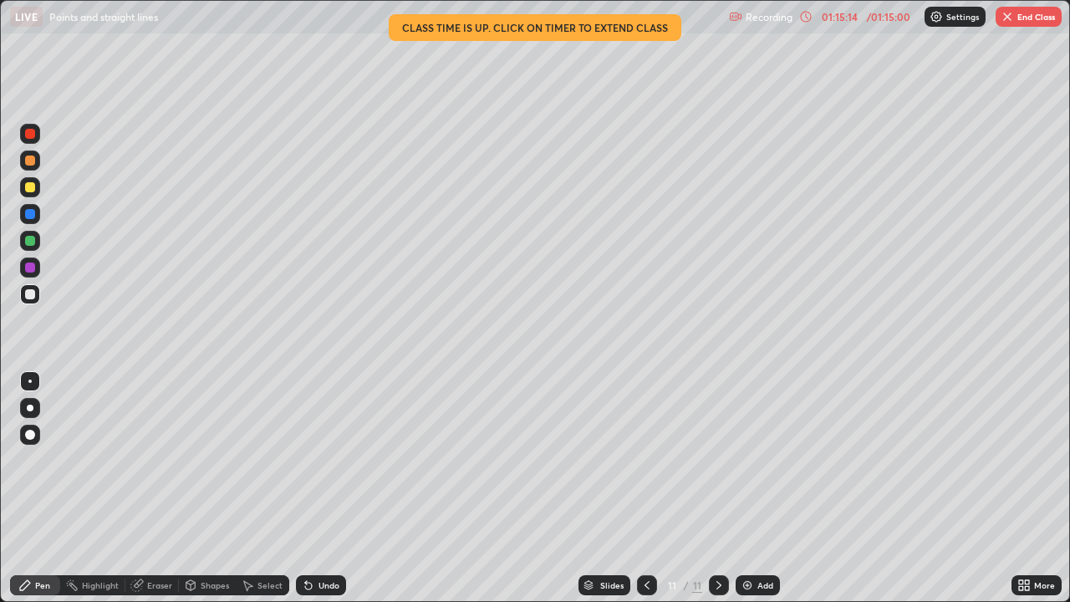
click at [1006, 18] on img "button" at bounding box center [1006, 16] width 13 height 13
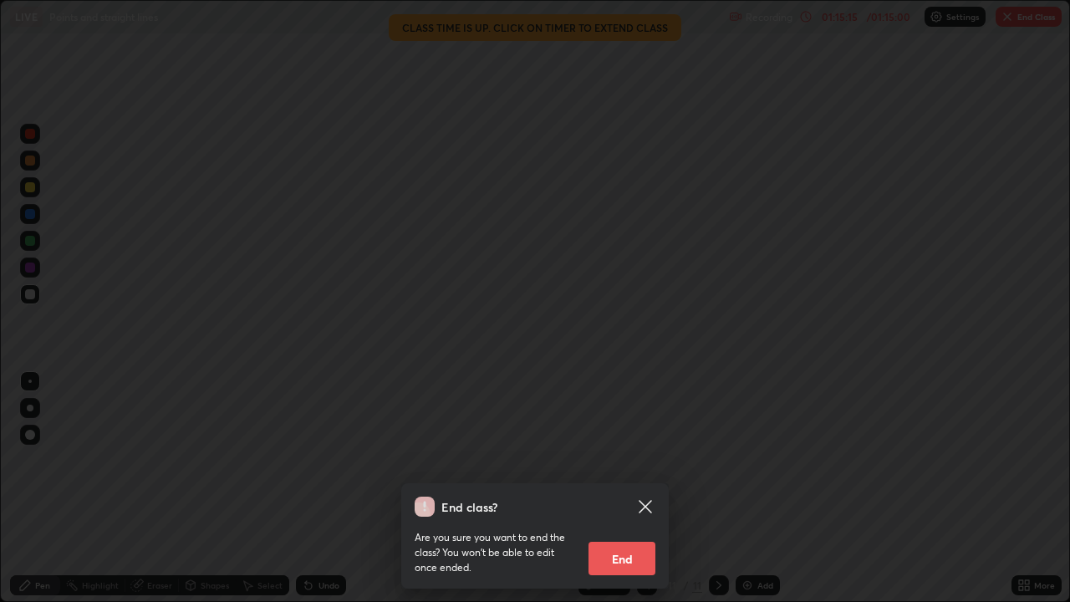
click at [626, 460] on button "End" at bounding box center [621, 558] width 67 height 33
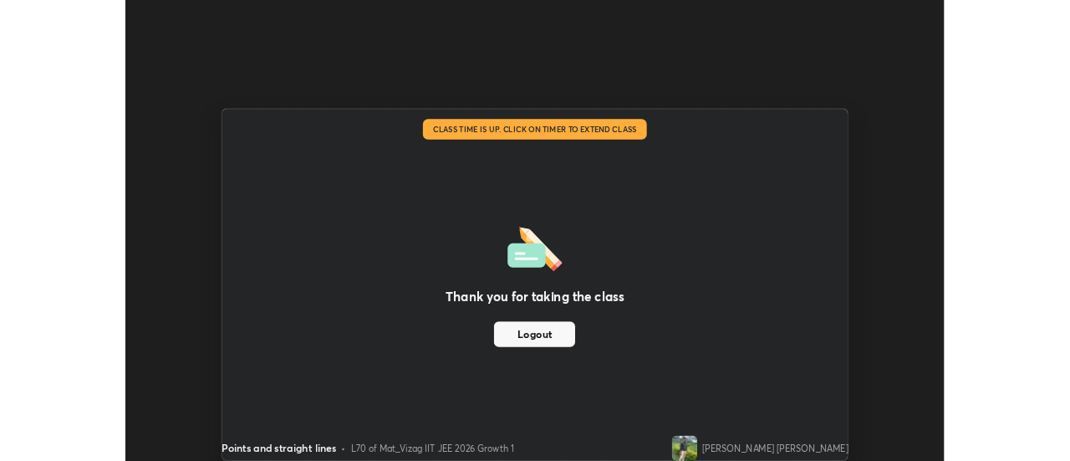
scroll to position [83123, 82513]
